Goal: Communication & Community: Answer question/provide support

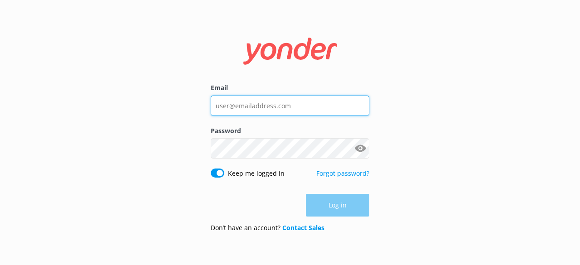
type input "uniquemauitours@gmail.com"
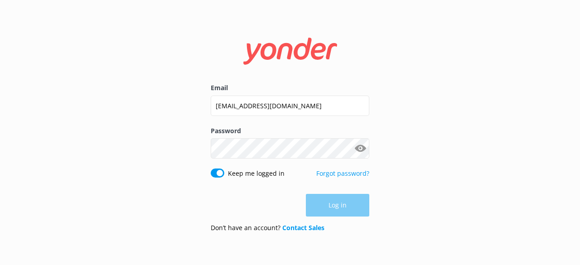
click at [360, 149] on button "Show password" at bounding box center [360, 149] width 18 height 18
click at [328, 204] on button "Log in" at bounding box center [337, 206] width 63 height 23
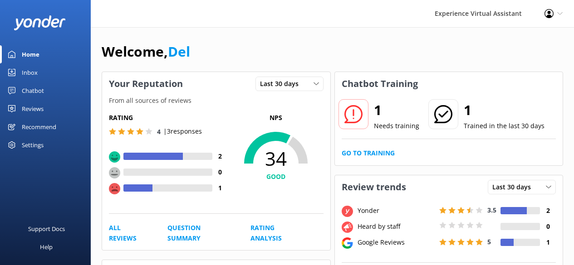
click at [38, 73] on link "Inbox" at bounding box center [45, 72] width 91 height 18
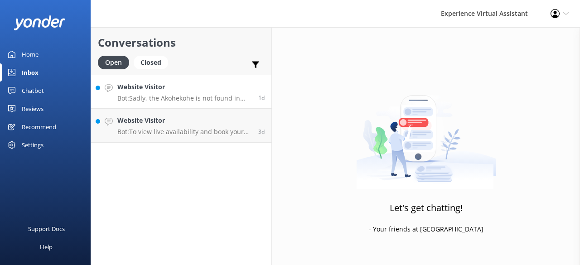
click at [182, 93] on div "Website Visitor Bot: Sadly, the Akohekohe is not found in spots accessible to t…" at bounding box center [184, 91] width 134 height 19
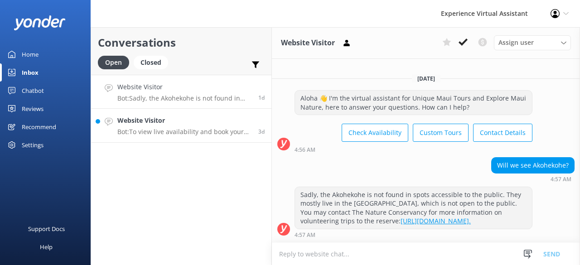
click at [170, 127] on div "Website Visitor Bot: To view live availability and book your tour, please visit…" at bounding box center [184, 126] width 134 height 20
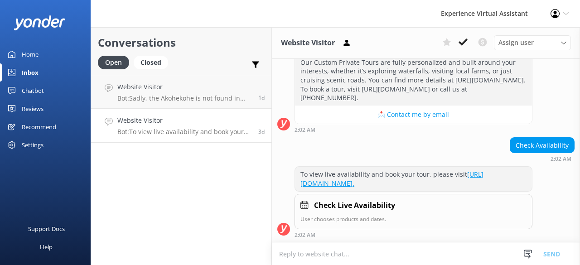
scroll to position [151, 0]
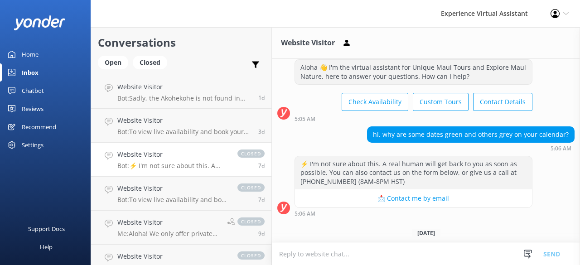
scroll to position [44, 0]
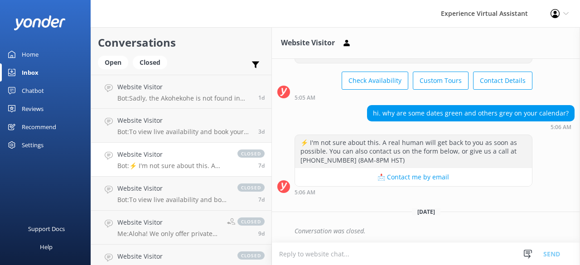
click at [33, 55] on div "Home" at bounding box center [30, 54] width 17 height 18
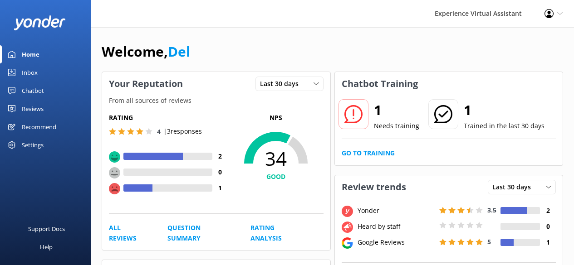
click at [34, 73] on div "Inbox" at bounding box center [30, 72] width 16 height 18
